Goal: Navigation & Orientation: Find specific page/section

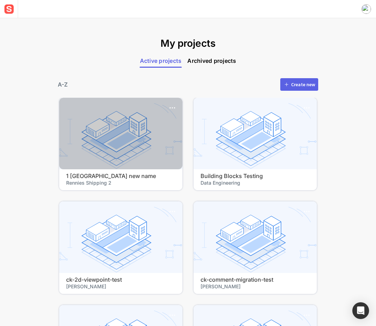
click at [133, 131] on div at bounding box center [120, 133] width 123 height 71
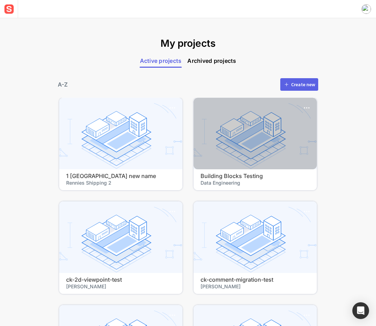
click at [251, 147] on div at bounding box center [255, 133] width 123 height 71
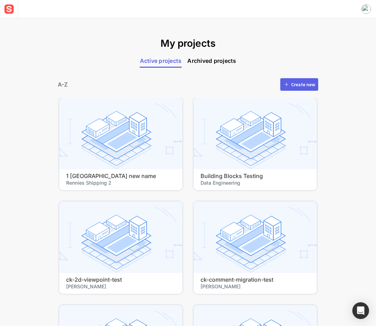
click at [352, 144] on div "My projects Active projects Archived projects A-Z Create new 1 [GEOGRAPHIC_DATA…" at bounding box center [188, 171] width 376 height 307
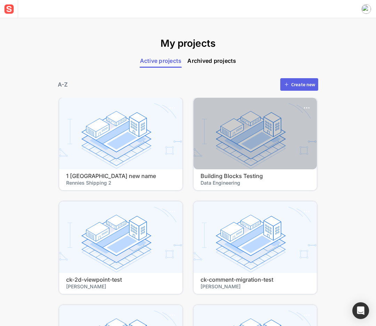
click at [277, 173] on h4 "Building Blocks Testing" at bounding box center [255, 176] width 109 height 7
click at [257, 179] on span "Data Engineering" at bounding box center [255, 182] width 109 height 7
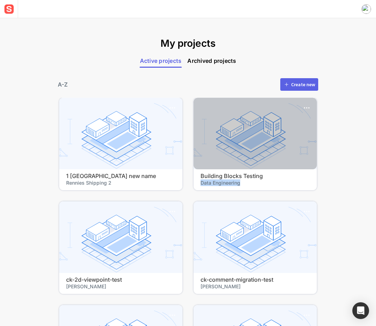
click at [257, 179] on span "Data Engineering" at bounding box center [255, 182] width 109 height 7
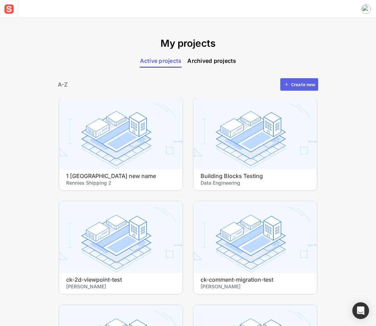
click at [368, 136] on div "My projects Active projects Archived projects A-Z Create new 1 [GEOGRAPHIC_DATA…" at bounding box center [188, 171] width 376 height 307
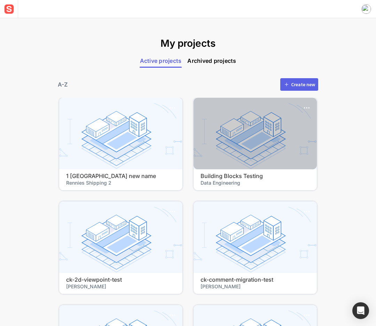
click at [285, 142] on div at bounding box center [255, 133] width 123 height 71
click at [249, 145] on div at bounding box center [255, 133] width 123 height 71
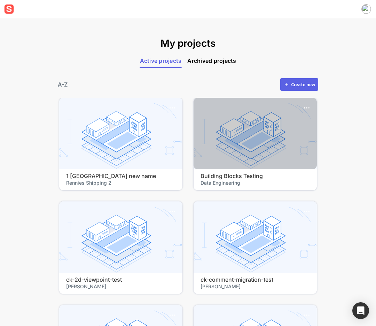
click at [245, 171] on div "Building Blocks Testing Data Engineering" at bounding box center [255, 179] width 123 height 21
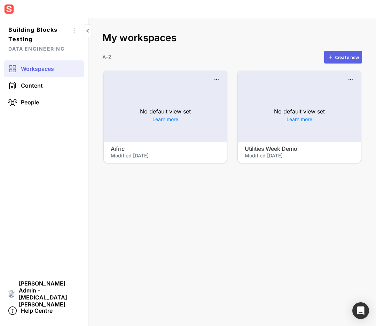
click at [186, 219] on mapp-project-scenes-page "My workspaces A-Z Create new No default view set Learn more Aifric Modified [DA…" at bounding box center [233, 171] width 288 height 307
click at [13, 8] on img at bounding box center [9, 9] width 13 height 13
